Goal: Complete application form

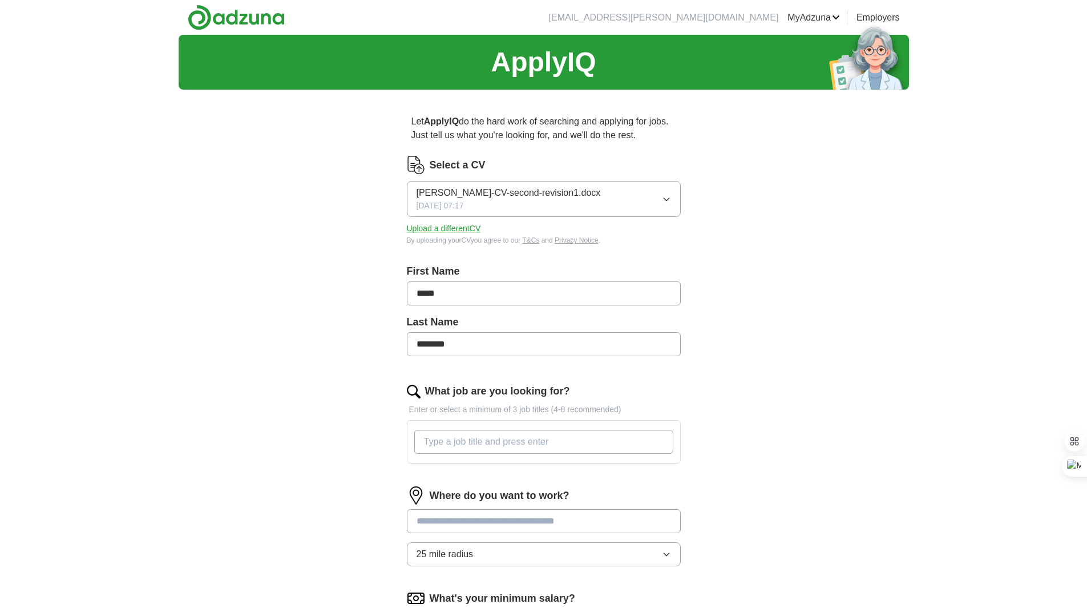
click at [668, 197] on icon "button" at bounding box center [666, 199] width 9 height 9
click at [363, 260] on div "Let ApplyIQ do the hard work of searching and applying for jobs. Just tell us w…" at bounding box center [543, 433] width 365 height 669
click at [452, 227] on button "Upload a different CV" at bounding box center [444, 229] width 74 height 12
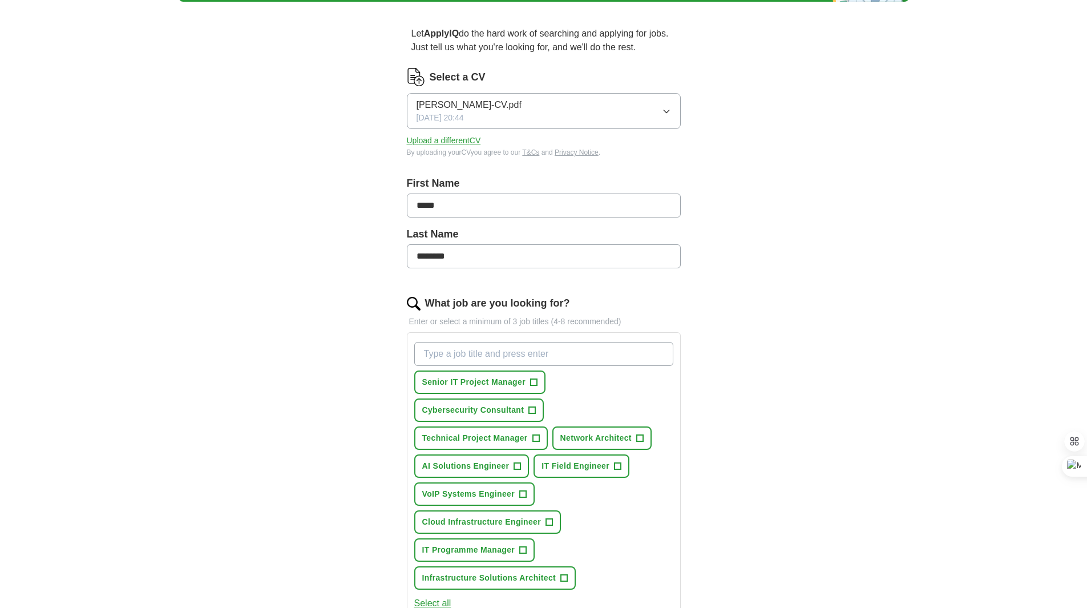
scroll to position [114, 0]
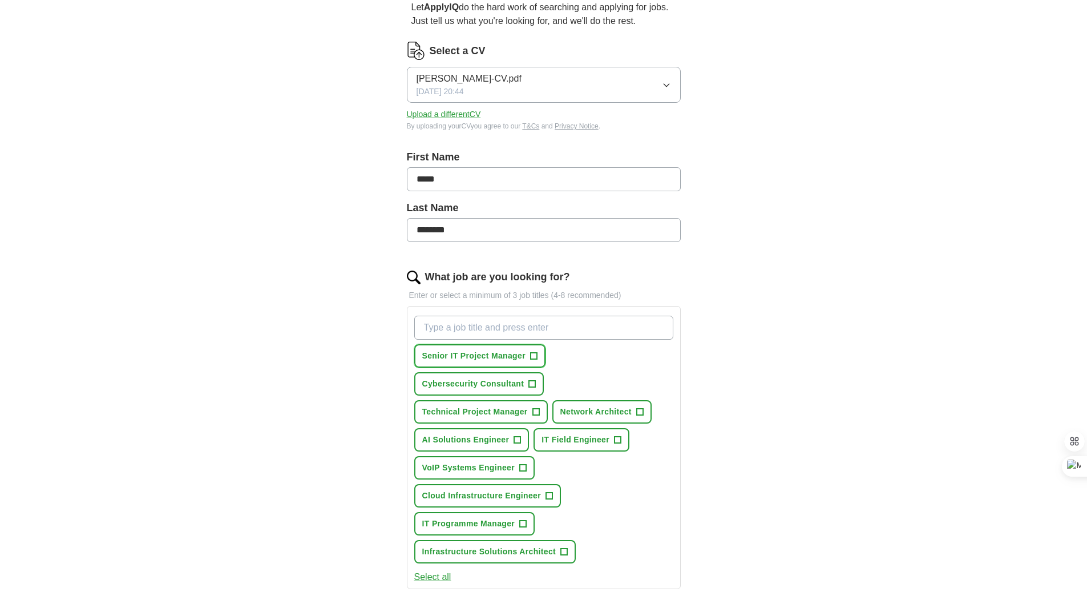
click at [535, 356] on span "+" at bounding box center [533, 356] width 7 height 9
click at [618, 439] on span "+" at bounding box center [618, 440] width 7 height 9
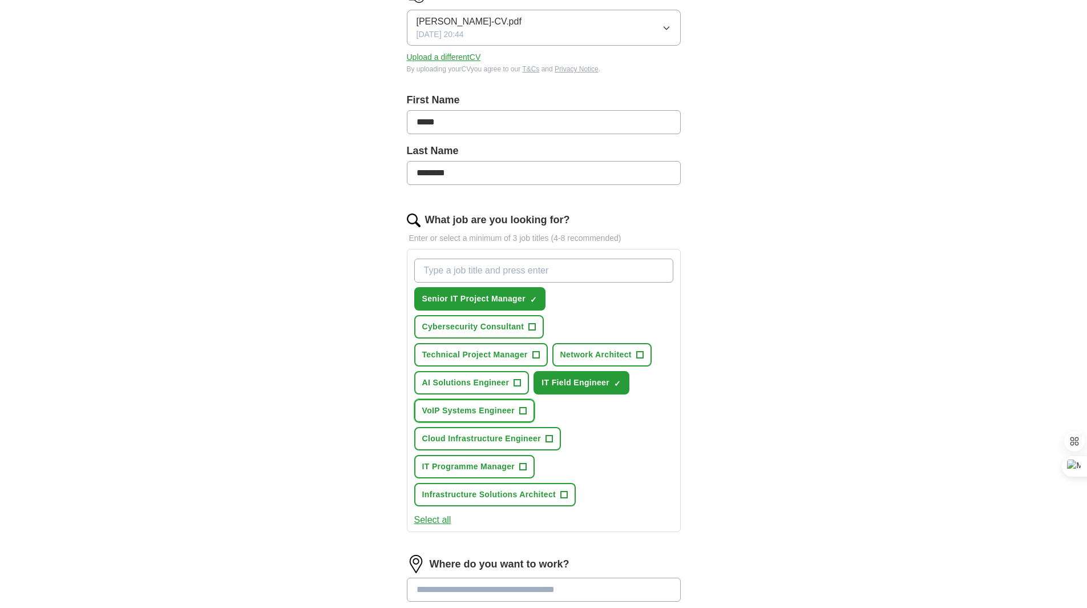
click at [523, 410] on span "+" at bounding box center [522, 410] width 7 height 9
click at [525, 463] on span "+" at bounding box center [523, 466] width 7 height 9
click at [565, 490] on span "+" at bounding box center [564, 494] width 7 height 9
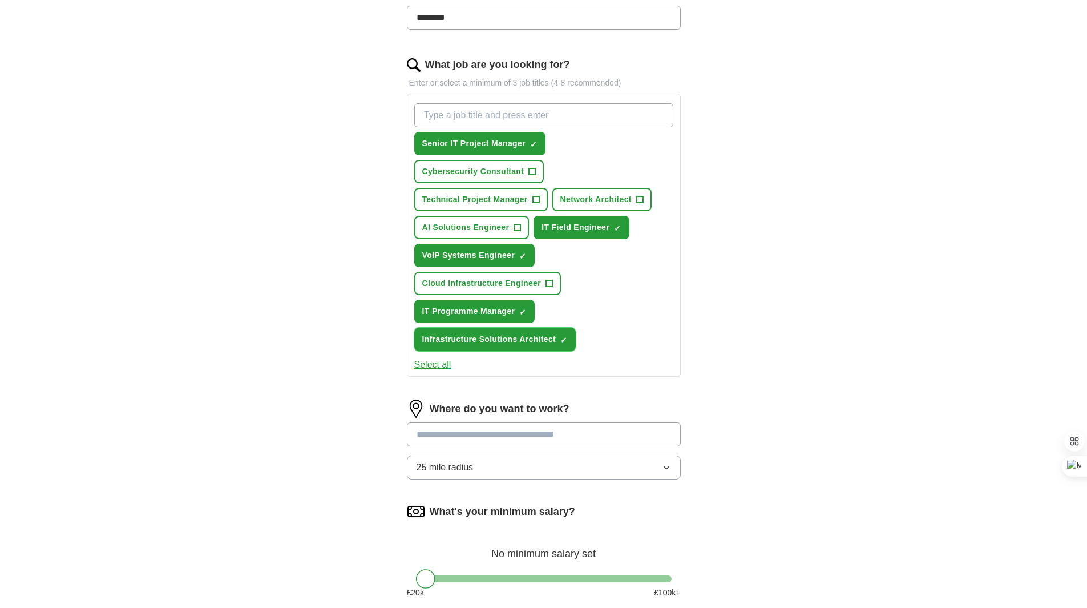
scroll to position [342, 0]
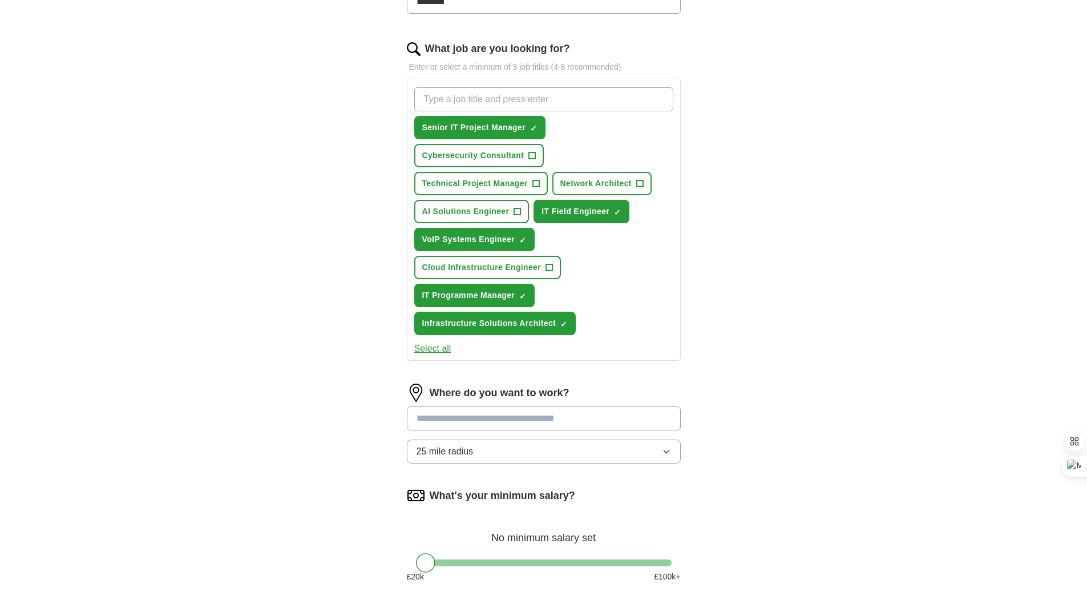
click at [476, 421] on input at bounding box center [544, 418] width 274 height 24
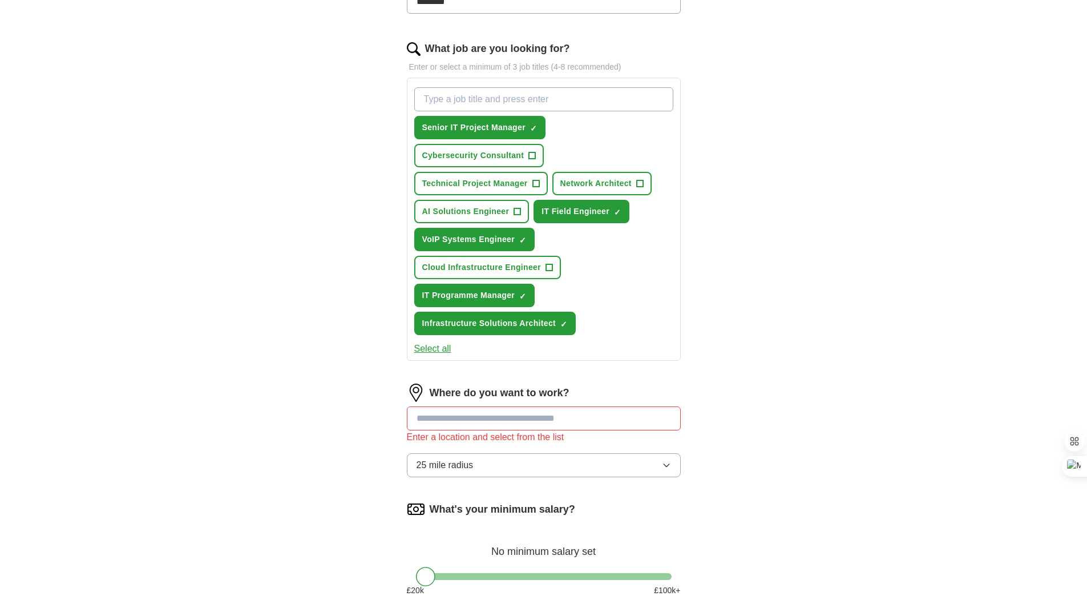
click at [552, 458] on button "25 mile radius" at bounding box center [544, 465] width 274 height 24
click at [486, 420] on input at bounding box center [544, 418] width 274 height 24
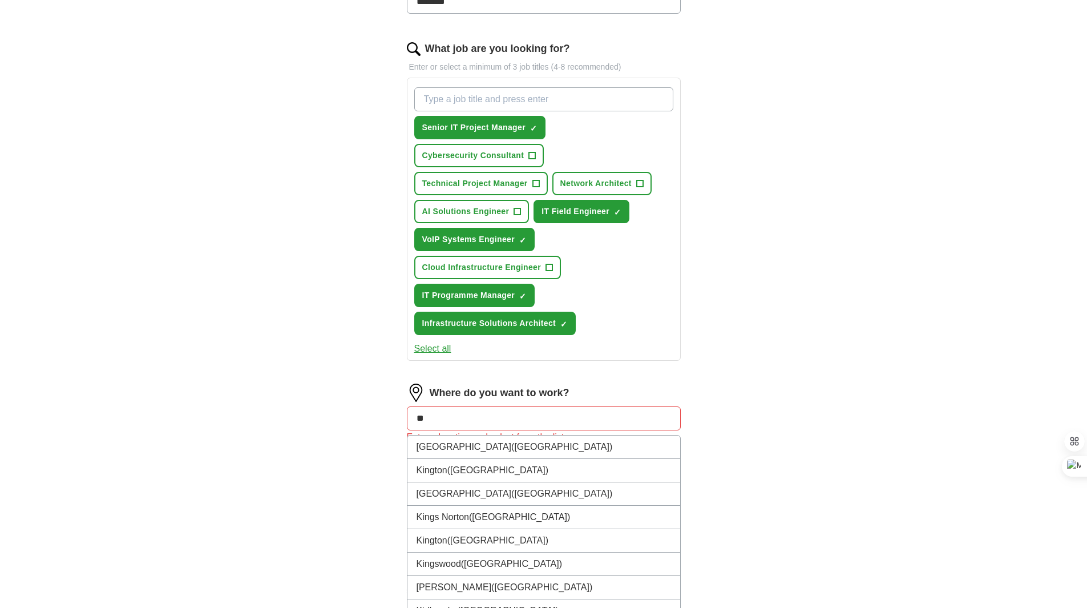
type input "*"
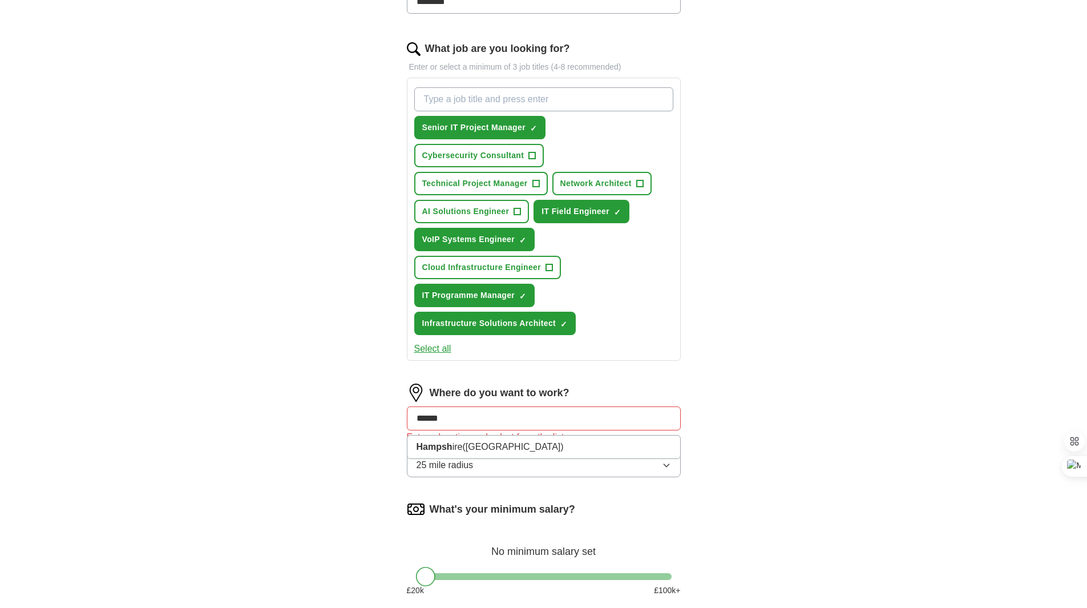
type input "*****"
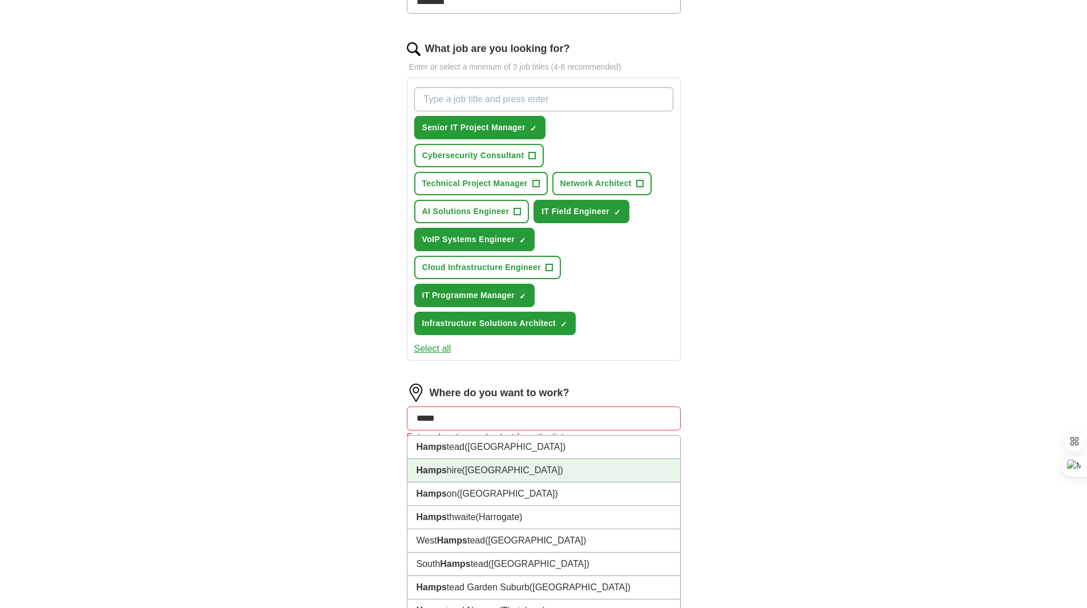
click at [449, 468] on li "Hamps hire ([GEOGRAPHIC_DATA])" at bounding box center [544, 470] width 273 height 23
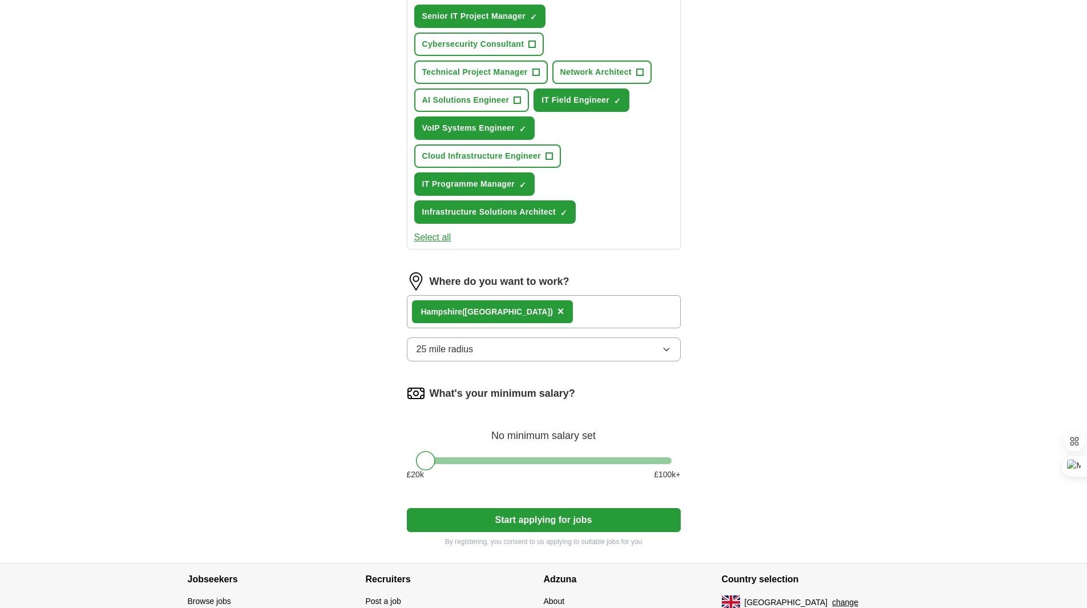
scroll to position [457, 0]
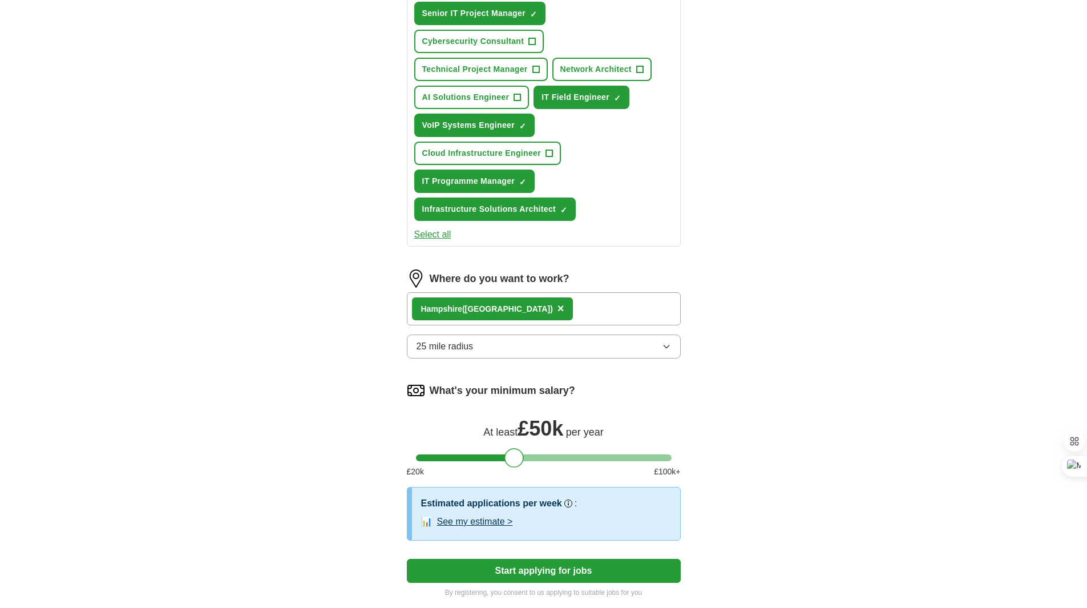
drag, startPoint x: 427, startPoint y: 462, endPoint x: 514, endPoint y: 451, distance: 87.9
click at [514, 451] on div at bounding box center [514, 457] width 19 height 19
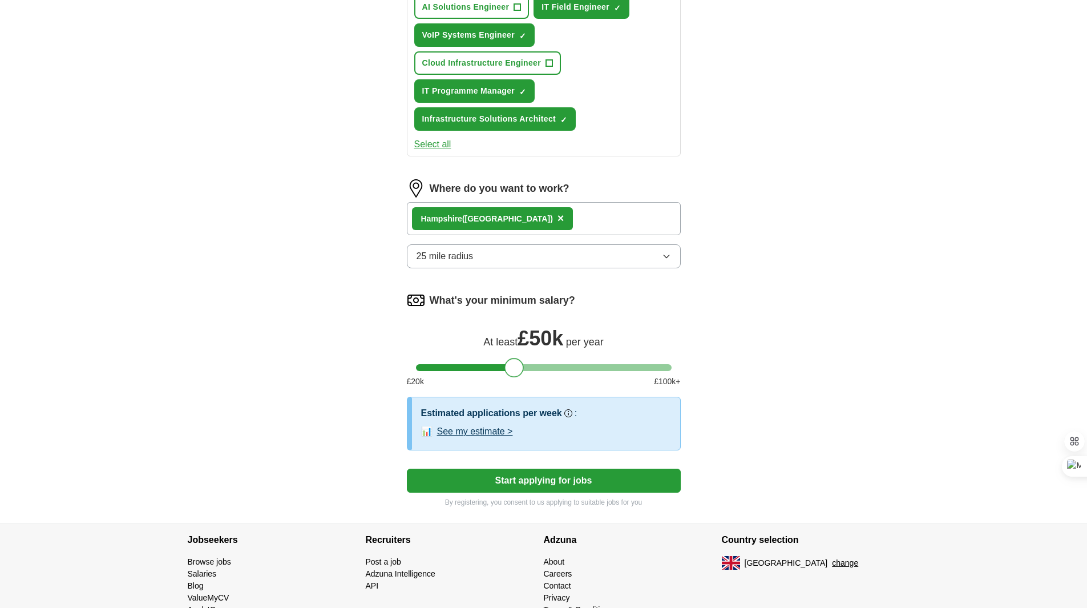
scroll to position [571, 0]
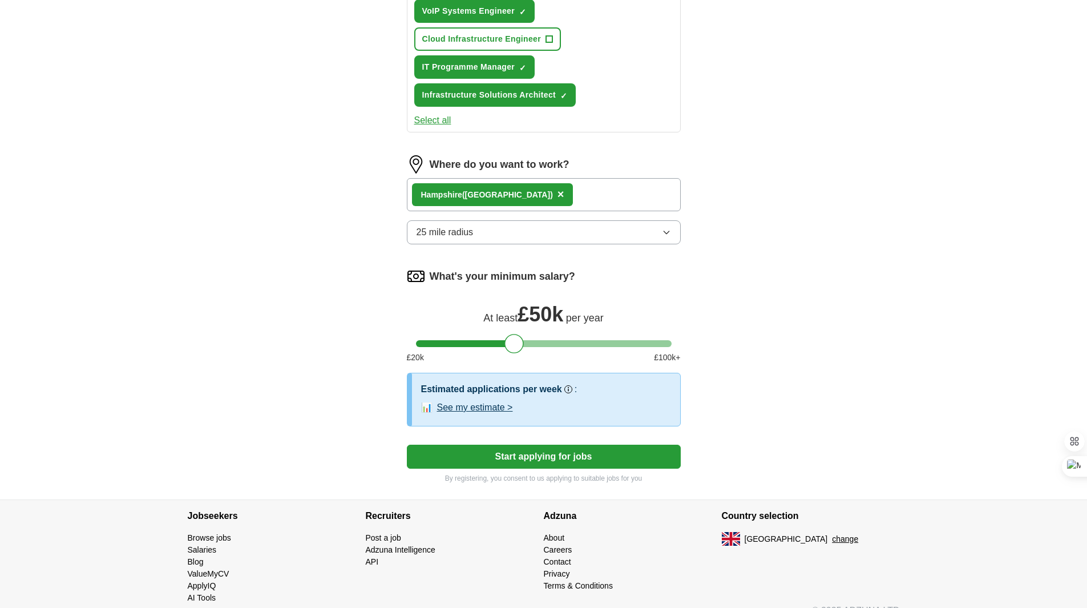
click at [541, 456] on button "Start applying for jobs" at bounding box center [544, 457] width 274 height 24
select select "**"
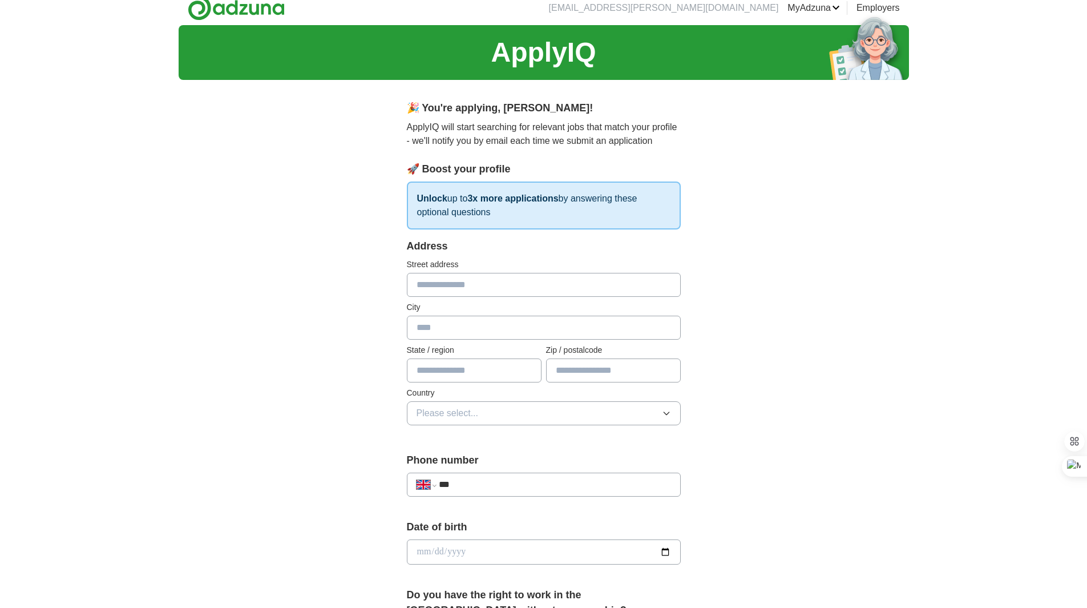
scroll to position [0, 0]
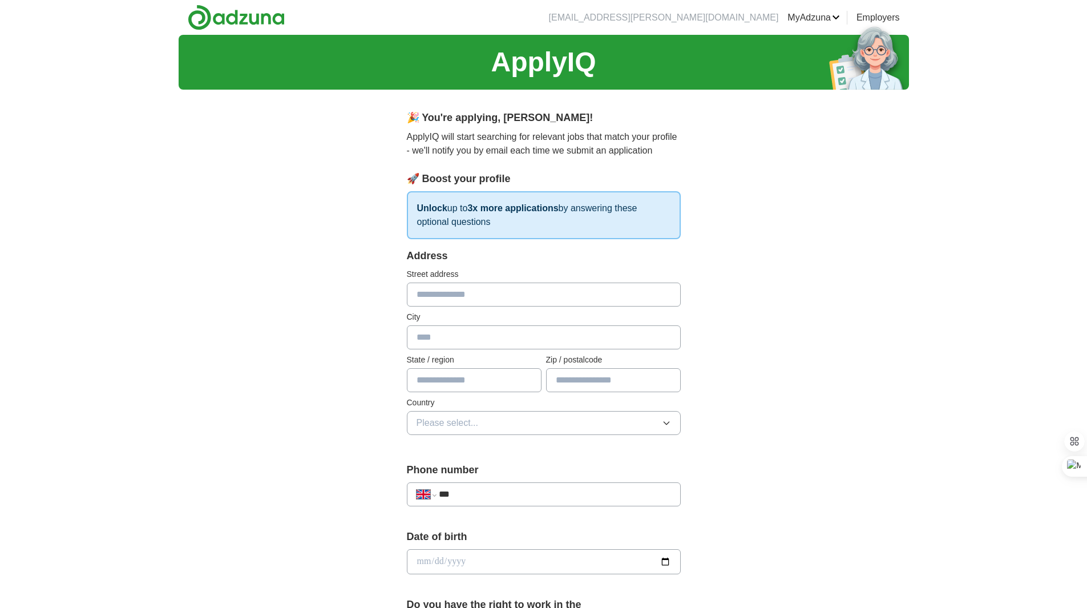
click at [426, 291] on input "text" at bounding box center [544, 295] width 274 height 24
type input "**********"
type input "*********"
type input "*******"
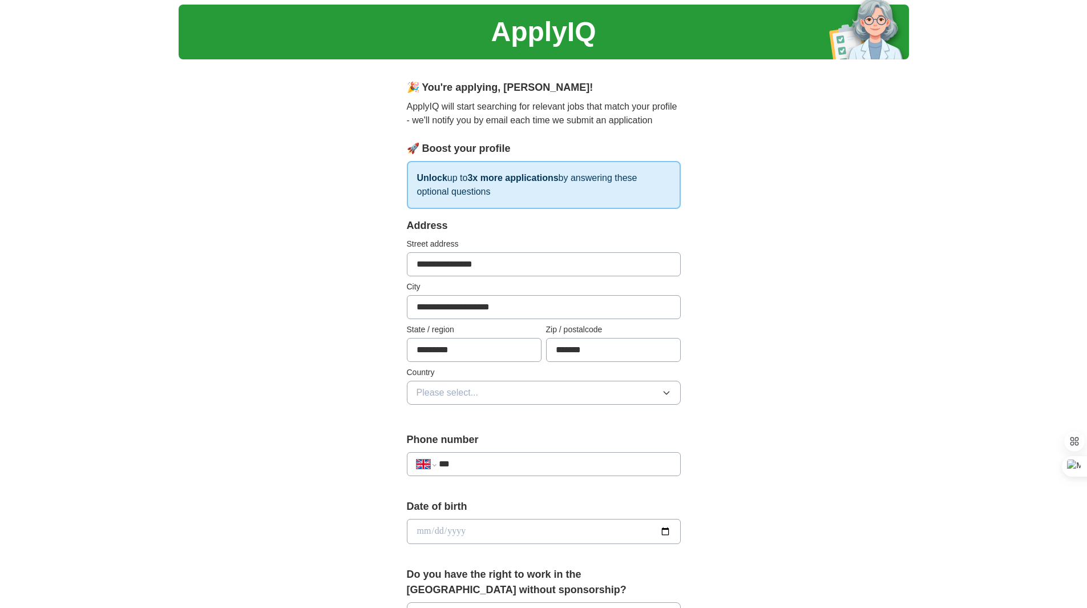
scroll to position [57, 0]
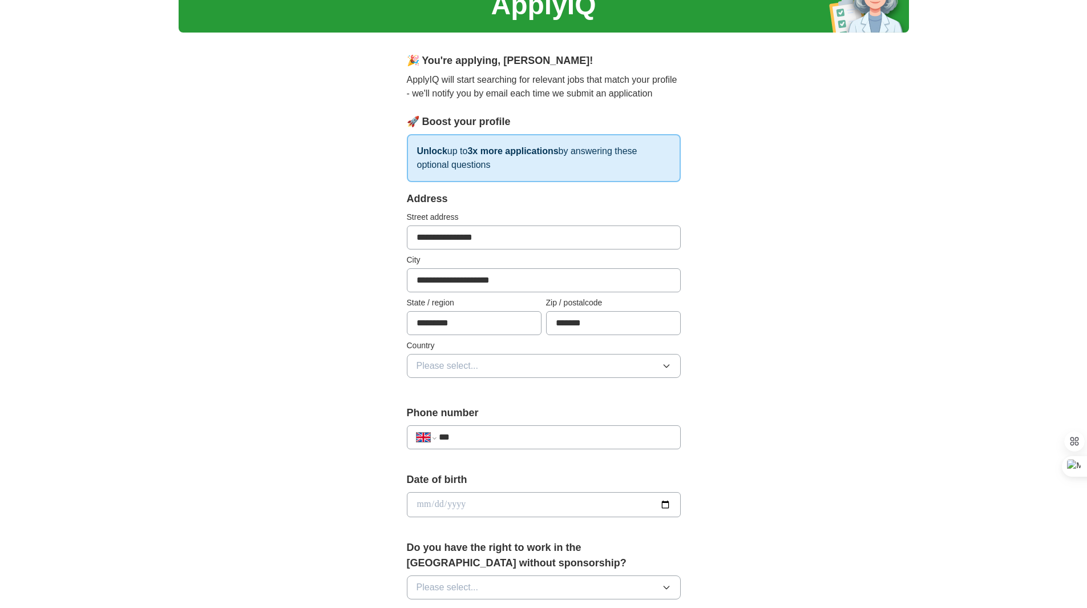
click at [462, 364] on span "Please select..." at bounding box center [448, 366] width 62 height 14
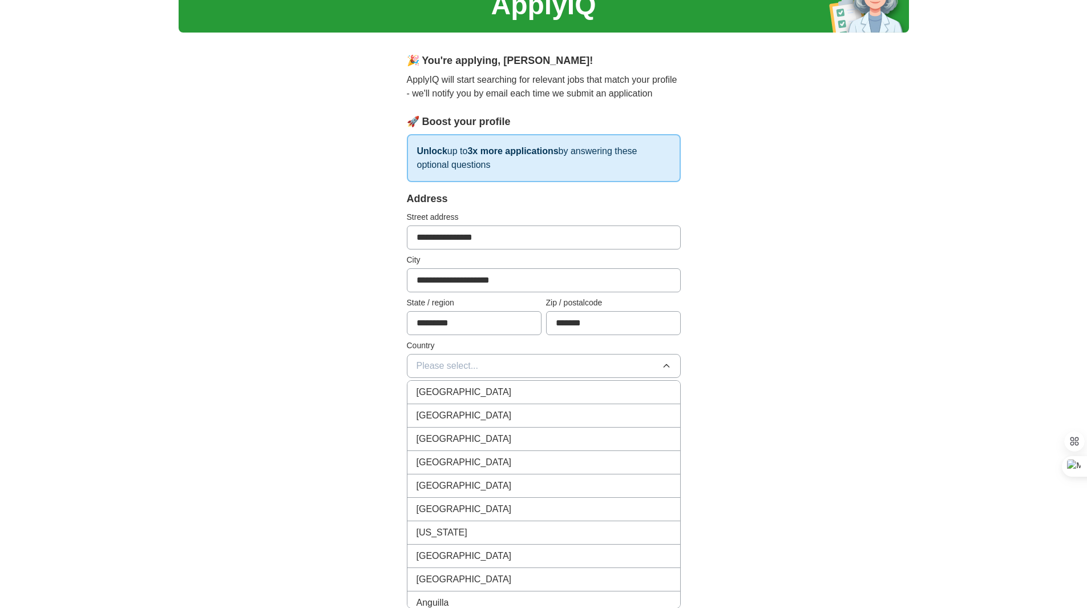
click at [455, 394] on span "[GEOGRAPHIC_DATA]" at bounding box center [464, 392] width 95 height 14
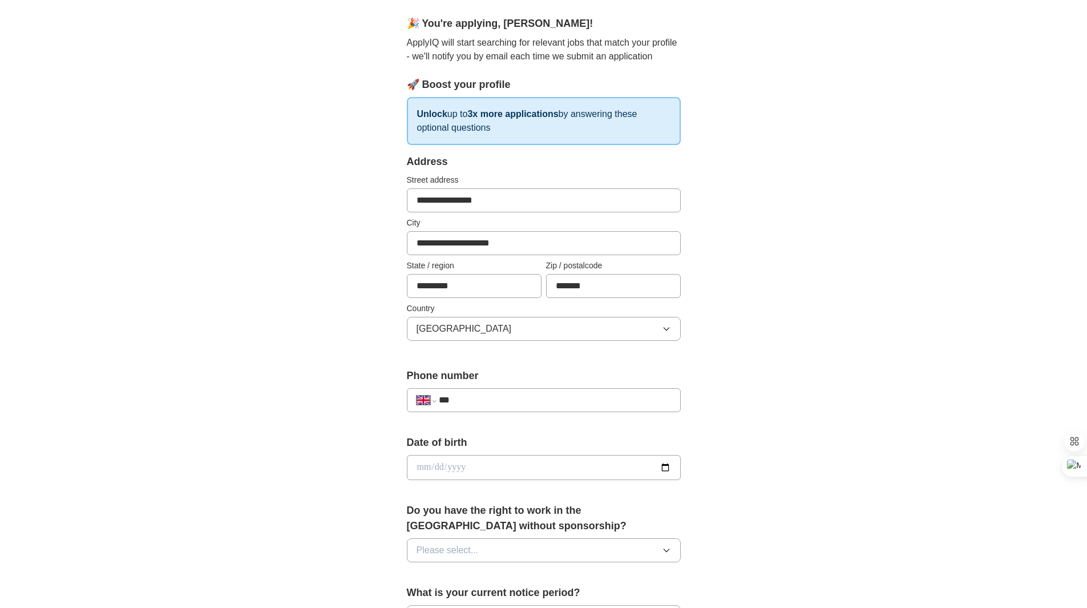
scroll to position [114, 0]
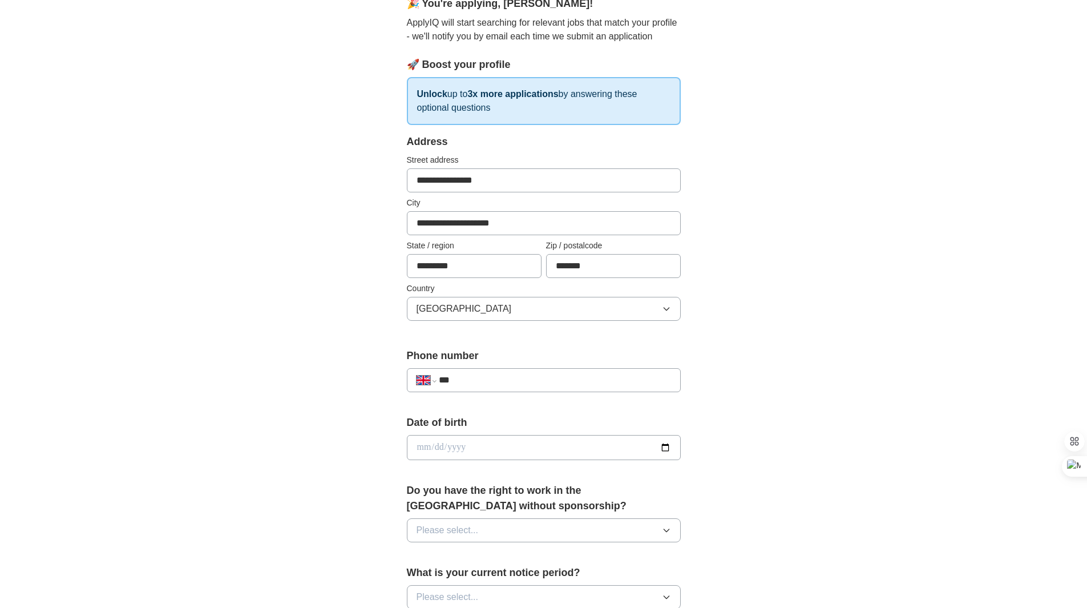
click at [493, 377] on input "***" at bounding box center [555, 380] width 232 height 14
type input "**********"
click at [437, 442] on input "date" at bounding box center [544, 447] width 274 height 25
click at [417, 444] on input "date" at bounding box center [544, 447] width 274 height 25
type input "**********"
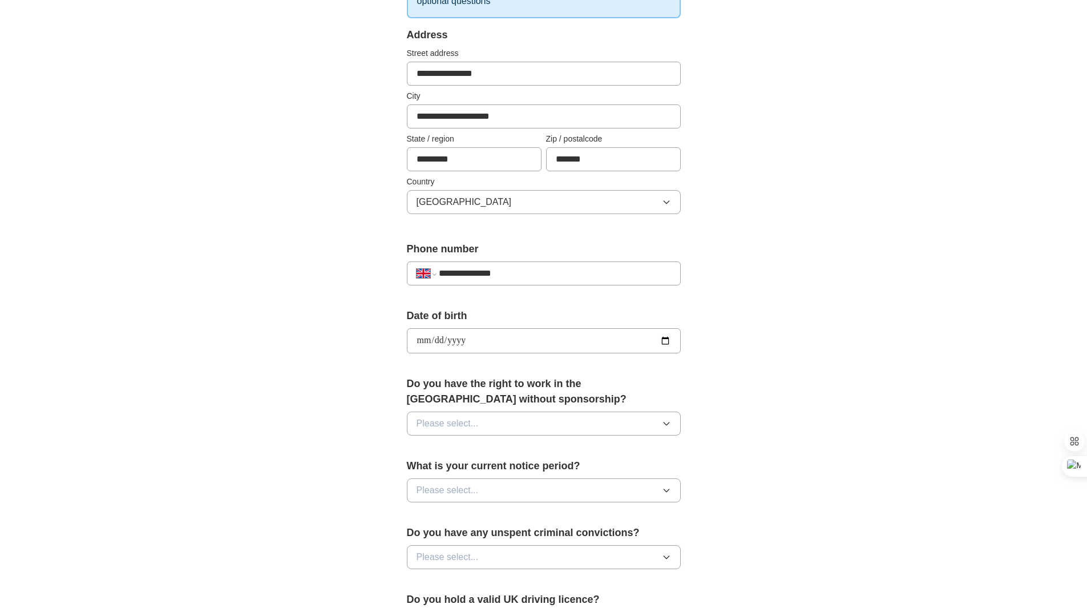
scroll to position [228, 0]
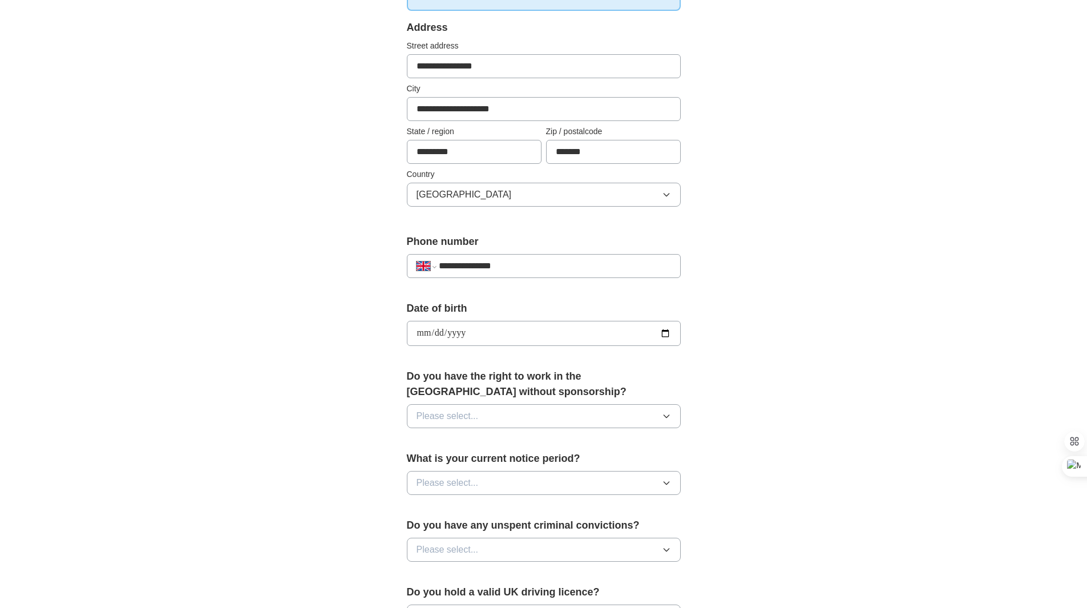
click at [463, 415] on span "Please select..." at bounding box center [448, 416] width 62 height 14
click at [450, 441] on div "Yes" at bounding box center [544, 443] width 255 height 14
click at [463, 475] on button "Please select..." at bounding box center [544, 483] width 274 height 24
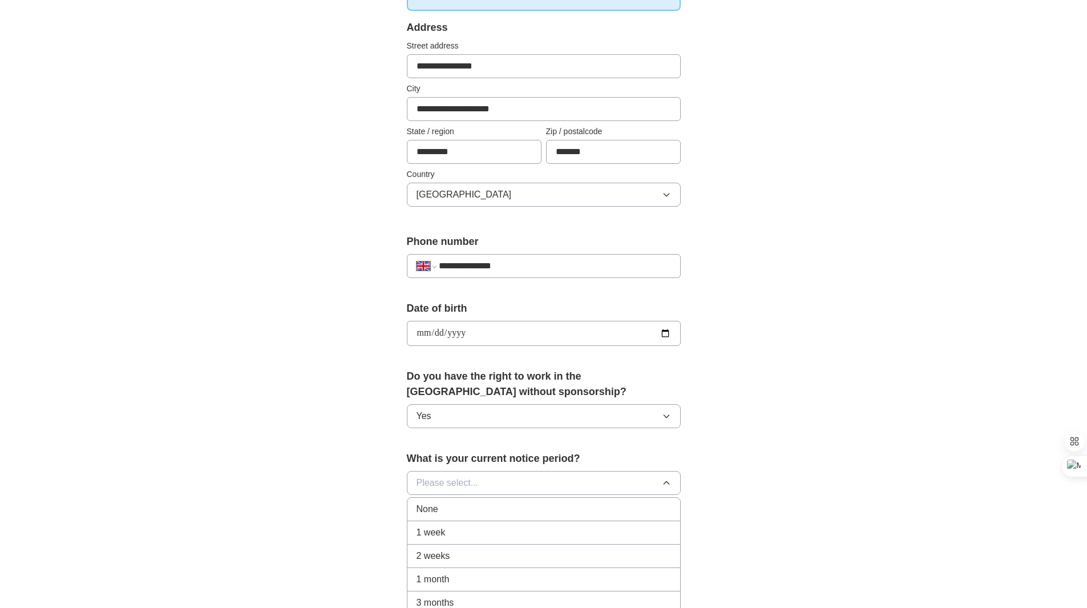
click at [439, 530] on span "1 week" at bounding box center [431, 533] width 29 height 14
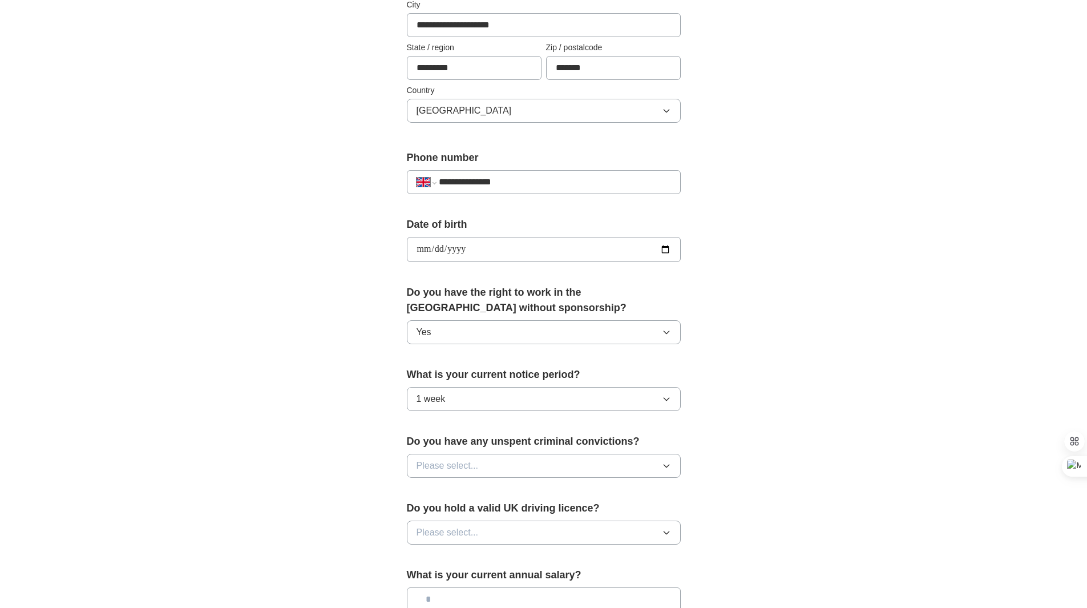
scroll to position [342, 0]
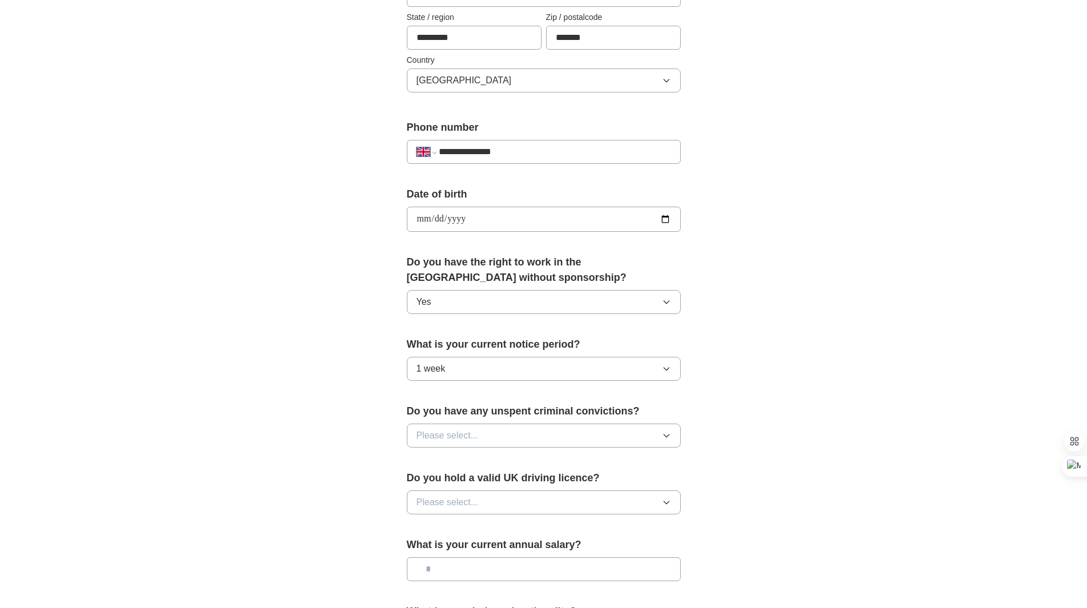
click at [444, 433] on span "Please select..." at bounding box center [448, 436] width 62 height 14
click at [422, 480] on span "No" at bounding box center [422, 485] width 11 height 14
click at [451, 498] on span "Please select..." at bounding box center [448, 502] width 62 height 14
click at [437, 527] on div "Yes" at bounding box center [544, 529] width 255 height 14
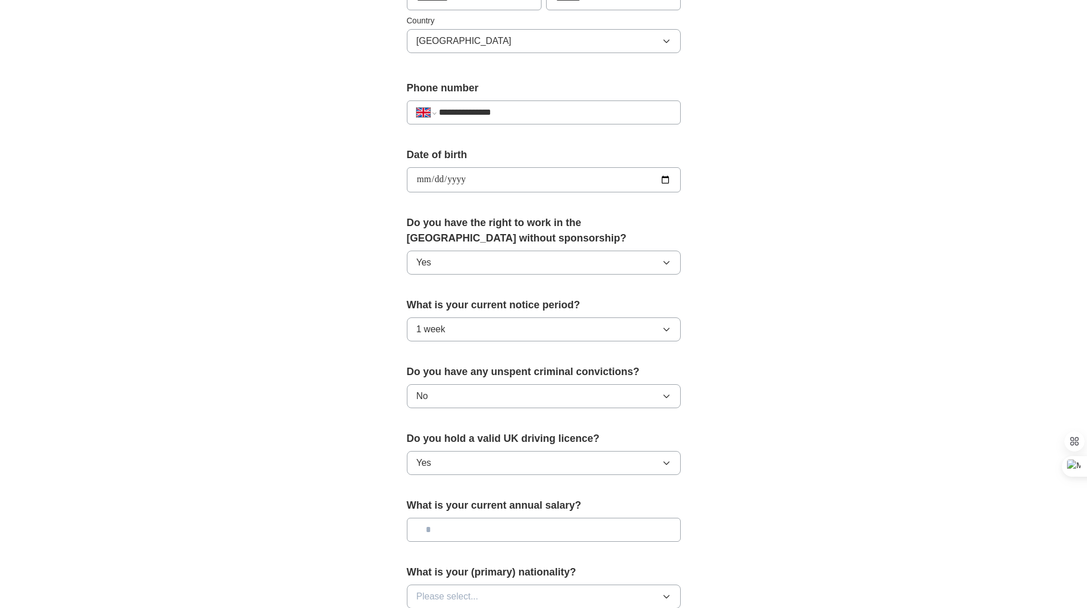
scroll to position [457, 0]
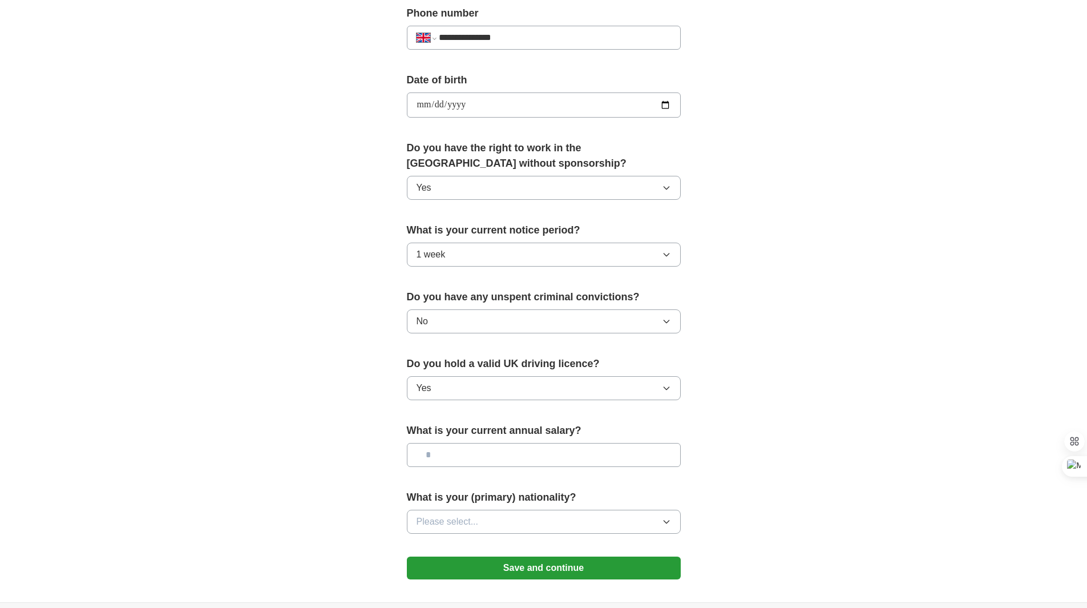
click at [458, 451] on input "text" at bounding box center [544, 455] width 274 height 24
type input "*******"
click at [465, 518] on span "Please select..." at bounding box center [448, 522] width 62 height 14
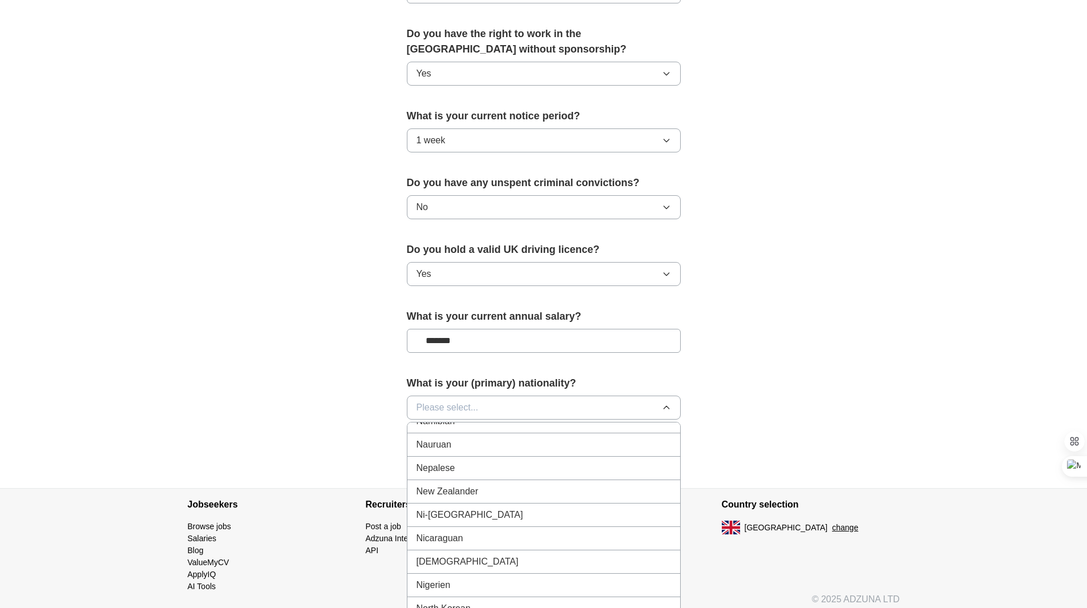
scroll to position [2911, 0]
click at [465, 536] on div "[DEMOGRAPHIC_DATA]" at bounding box center [544, 542] width 255 height 14
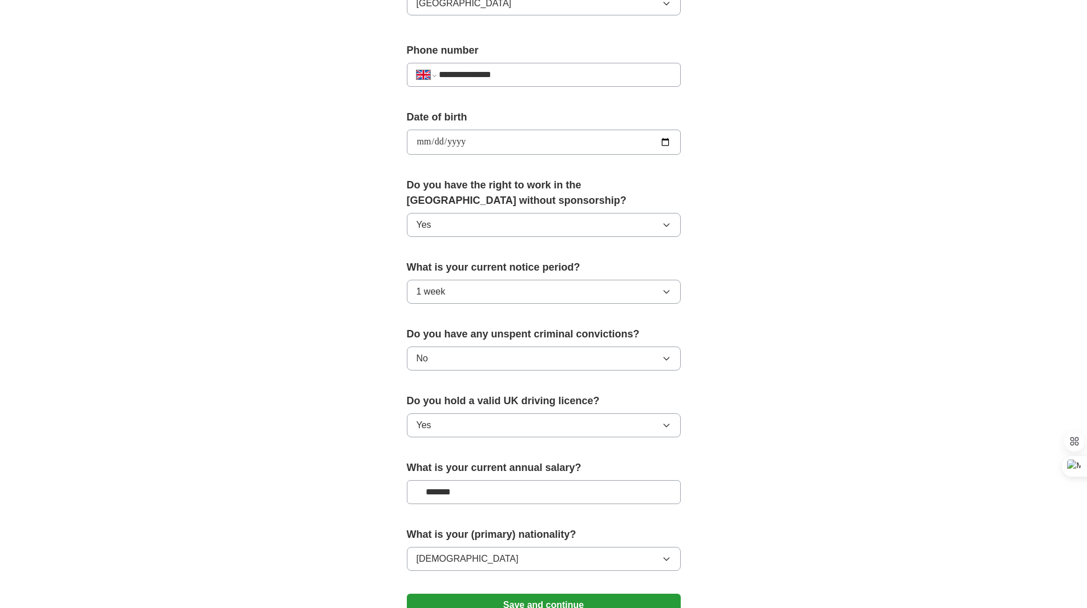
scroll to position [400, 0]
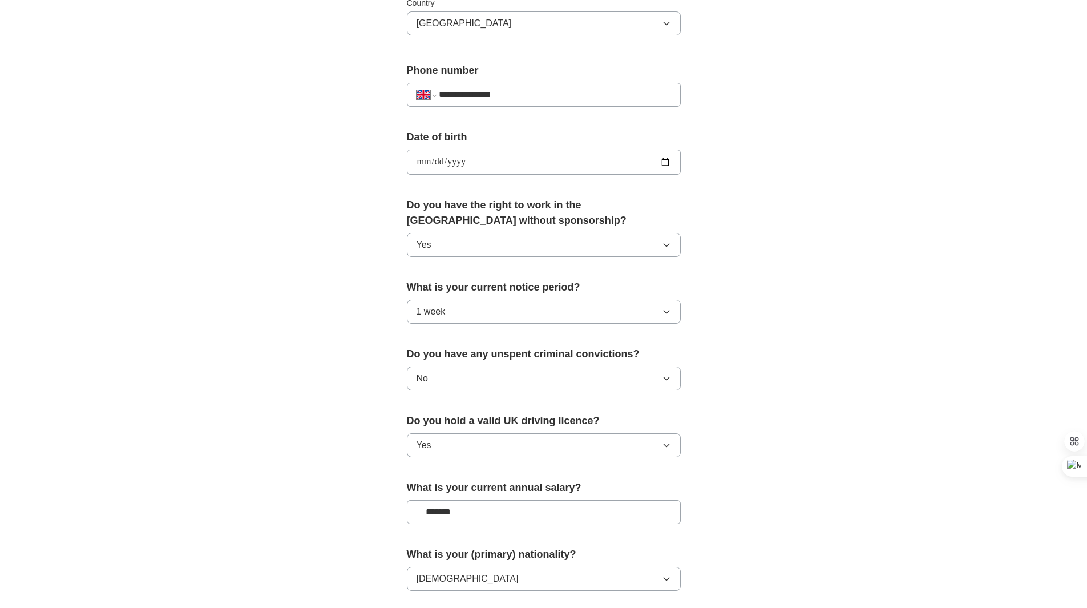
click at [511, 243] on button "Yes" at bounding box center [544, 245] width 274 height 24
click at [428, 289] on li "No" at bounding box center [544, 296] width 273 height 23
click at [369, 298] on div "**********" at bounding box center [543, 179] width 365 height 960
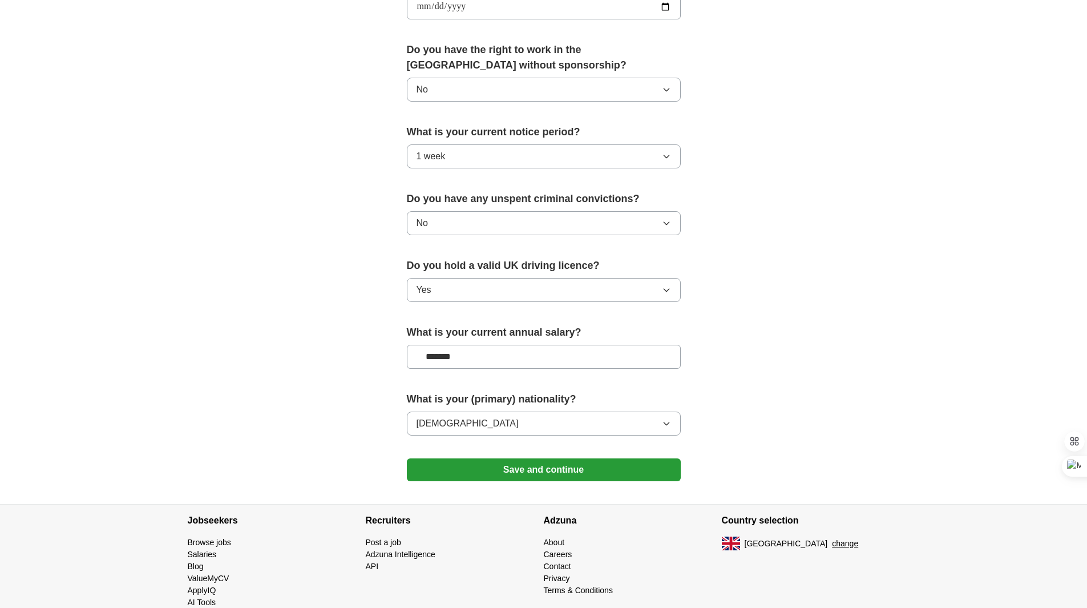
scroll to position [571, 0]
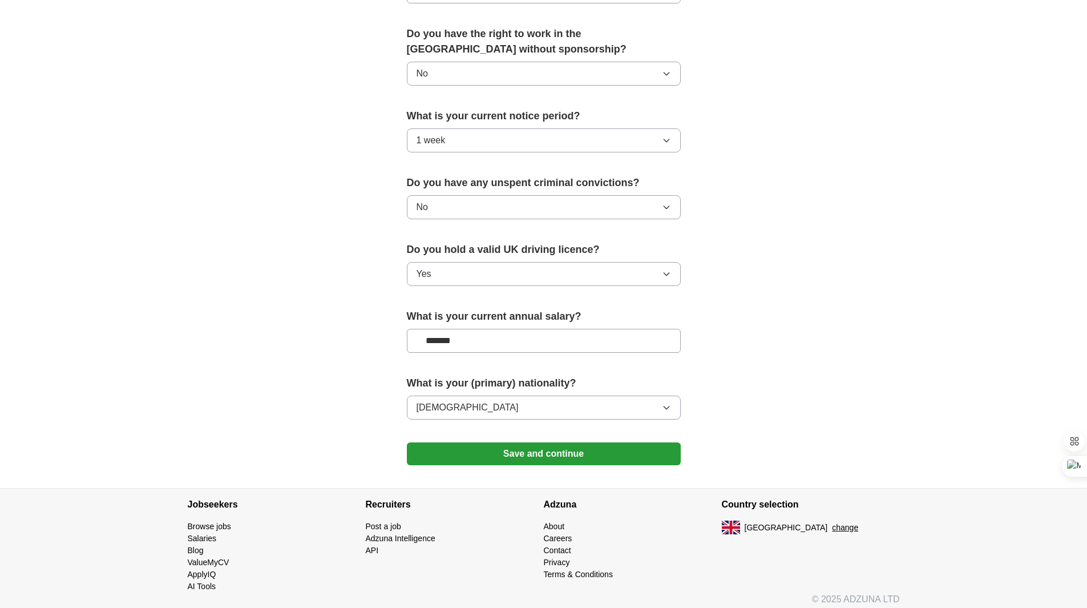
click at [538, 451] on button "Save and continue" at bounding box center [544, 453] width 274 height 23
